Goal: Information Seeking & Learning: Understand process/instructions

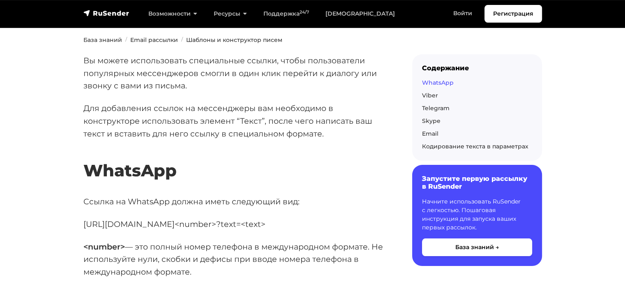
click at [442, 83] on link "WhatsApp" at bounding box center [438, 82] width 32 height 7
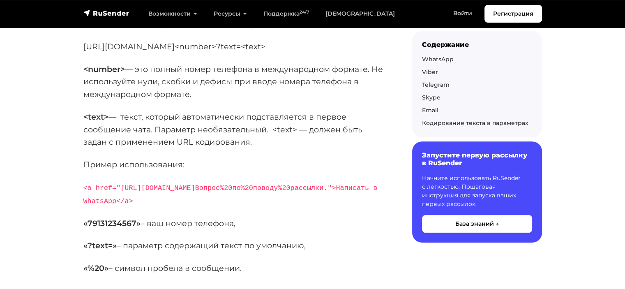
scroll to position [219, 0]
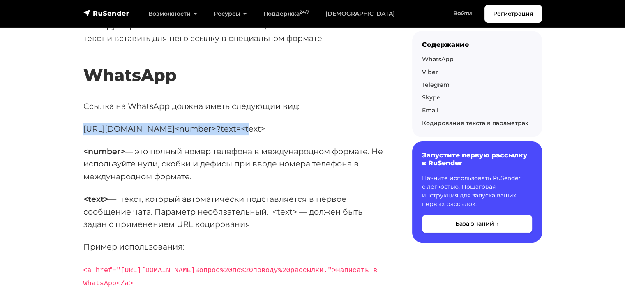
drag, startPoint x: 233, startPoint y: 129, endPoint x: 84, endPoint y: 129, distance: 149.5
click at [84, 129] on p "[URL][DOMAIN_NAME]<number>?text=<text>" at bounding box center [234, 128] width 302 height 13
copy p "[URL][DOMAIN_NAME]<number>?text=<text>"
click at [264, 129] on p "[URL][DOMAIN_NAME]<number>?text=<text>" at bounding box center [234, 128] width 302 height 13
drag, startPoint x: 76, startPoint y: 125, endPoint x: 180, endPoint y: 128, distance: 104.8
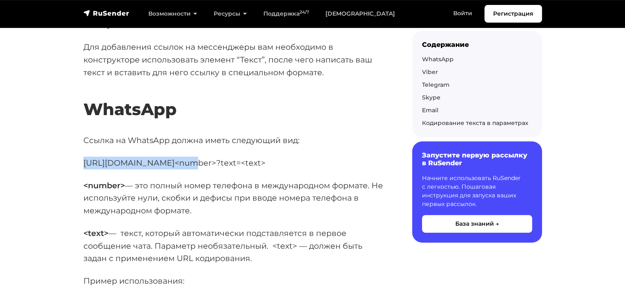
scroll to position [177, 0]
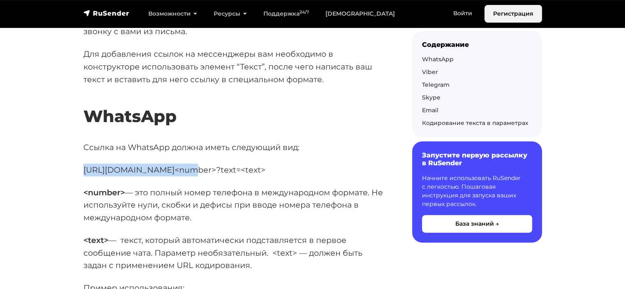
copy p "[URL][DOMAIN_NAME]<number>"
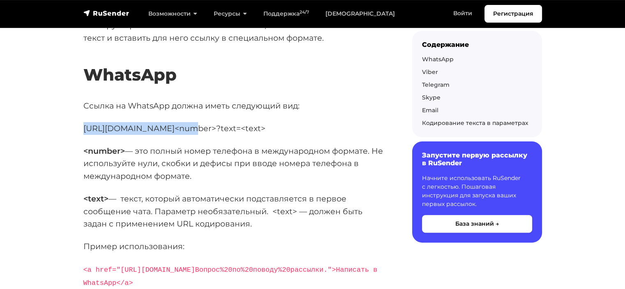
scroll to position [219, 0]
drag, startPoint x: 59, startPoint y: 136, endPoint x: 92, endPoint y: 136, distance: 33.3
drag, startPoint x: 103, startPoint y: 125, endPoint x: 236, endPoint y: 125, distance: 132.7
click at [236, 125] on p "[URL][DOMAIN_NAME]<number>?text=<text>" at bounding box center [234, 128] width 302 height 13
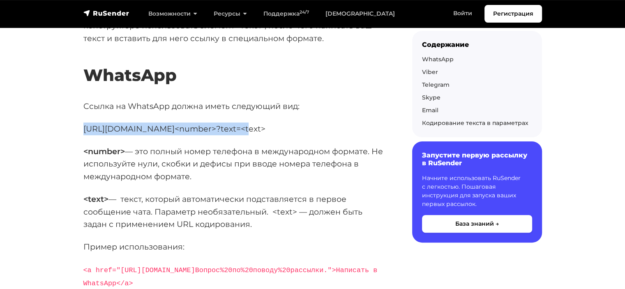
copy p "[URL][DOMAIN_NAME]<number>?text=<text>"
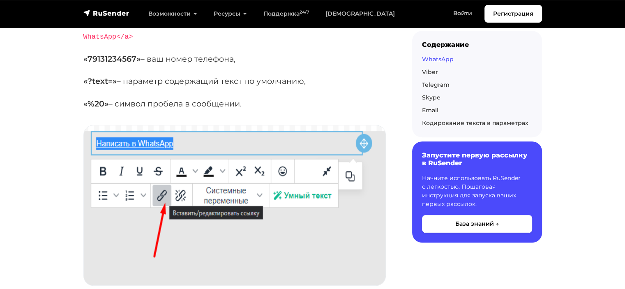
scroll to position [301, 0]
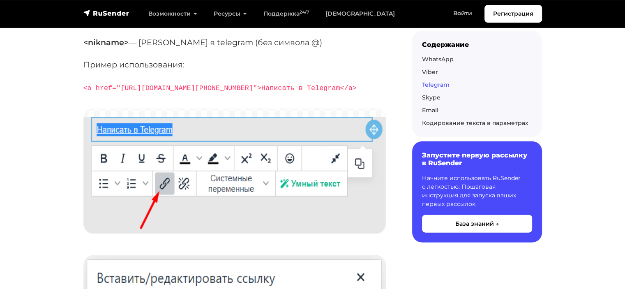
scroll to position [1779, 0]
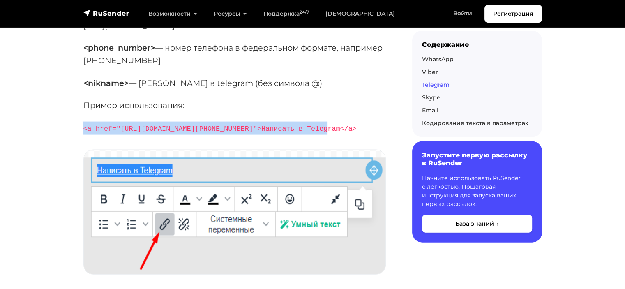
drag, startPoint x: 75, startPoint y: 124, endPoint x: 306, endPoint y: 126, distance: 230.4
copy code "<a href="[URL][DOMAIN_NAME][PHONE_NUMBER]">Написать в Telegram</a>"
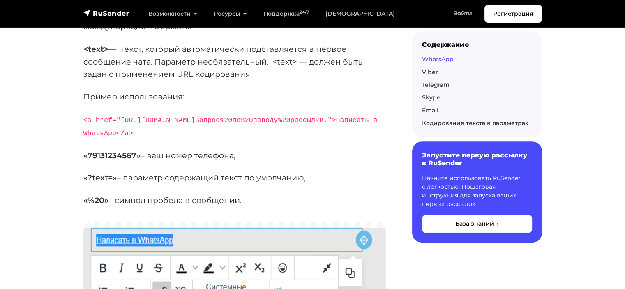
scroll to position [301, 0]
